Goal: Task Accomplishment & Management: Manage account settings

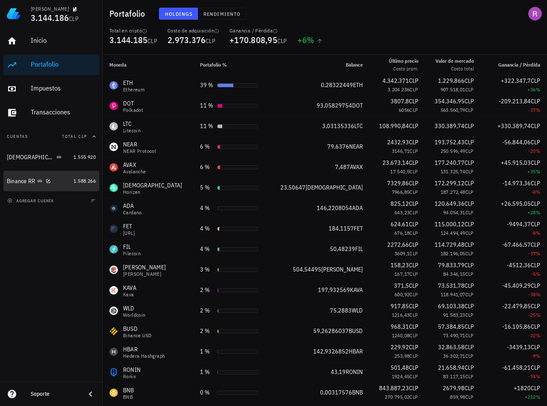
click at [17, 183] on div "Binance RR" at bounding box center [21, 181] width 29 height 7
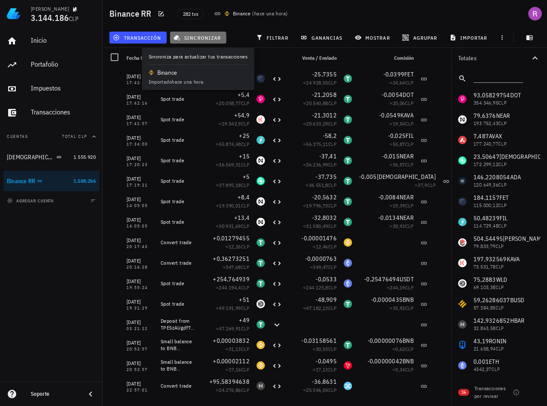
click at [199, 40] on span "sincronizar" at bounding box center [198, 37] width 46 height 7
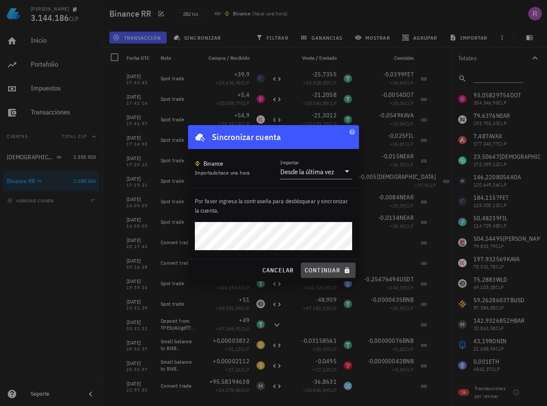
click at [331, 271] on span "continuar" at bounding box center [328, 271] width 48 height 8
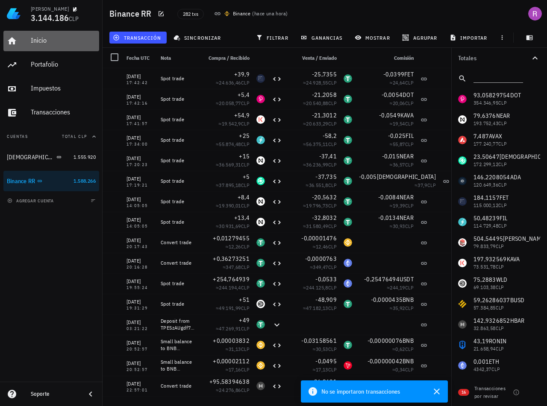
click at [41, 38] on div "Inicio" at bounding box center [63, 40] width 65 height 8
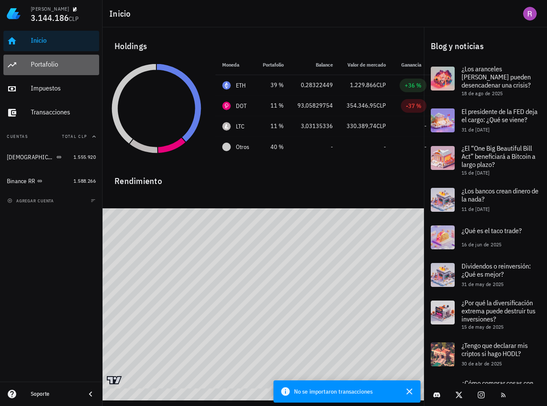
click at [49, 65] on div "Portafolio" at bounding box center [63, 64] width 65 height 8
